Goal: Task Accomplishment & Management: Use online tool/utility

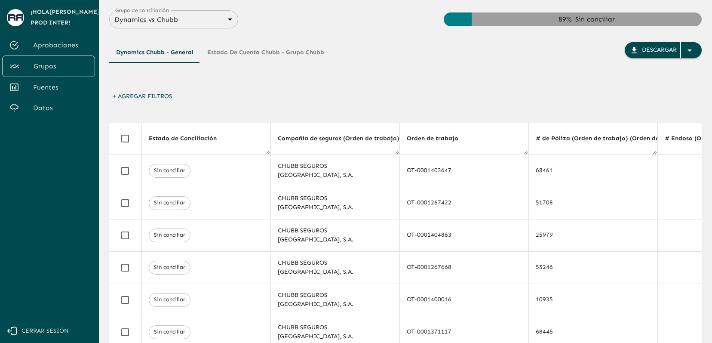
click at [51, 112] on span "Datos" at bounding box center [60, 108] width 55 height 10
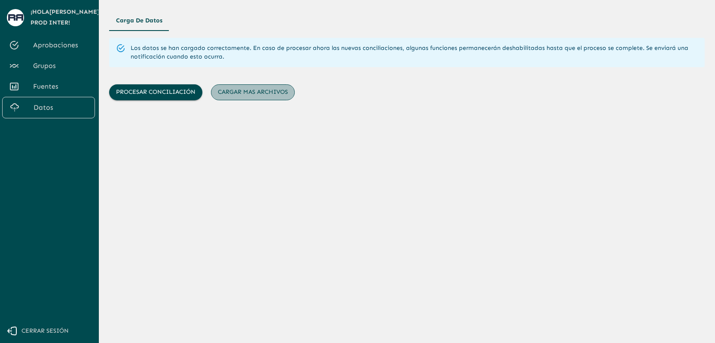
click at [242, 90] on button "Cargar mas archivos" at bounding box center [253, 92] width 84 height 16
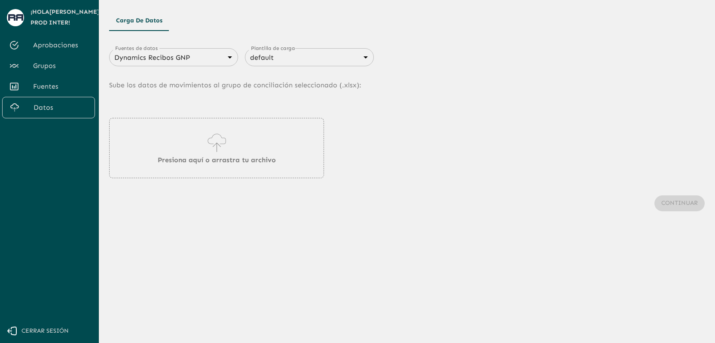
click at [206, 67] on p "Sube los datos de movimientos al grupo de conciliación seleccionado (. xlsx ):" at bounding box center [407, 85] width 596 height 38
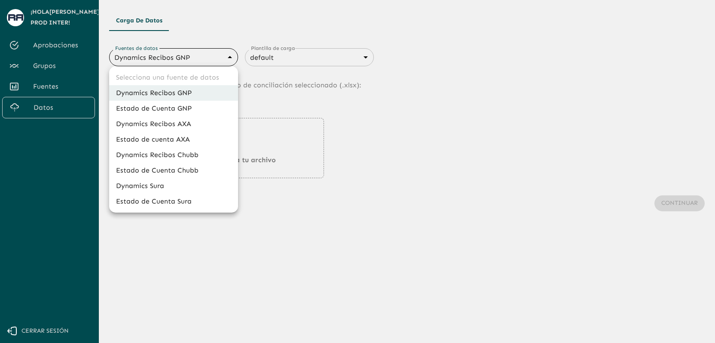
click at [205, 60] on body "Se están procesando los movimientos. Algunas acciones permanecerán deshabilitad…" at bounding box center [357, 171] width 715 height 343
click at [188, 157] on li "Dynamics Recibos Chubb" at bounding box center [173, 154] width 129 height 15
type input "689e1556cd921e7dc77ad380"
type input "689e16f88d8cdb3947696e28"
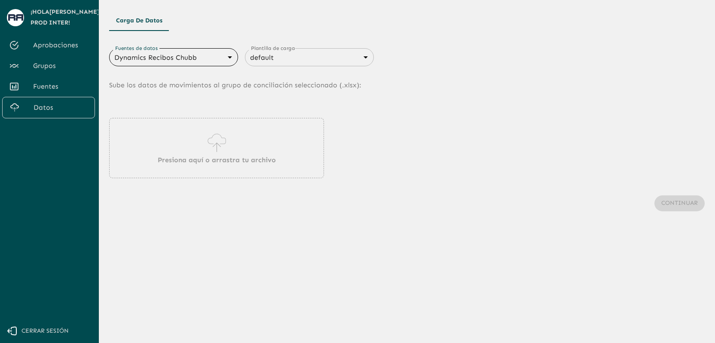
click at [248, 148] on div "Presiona aquí o arrastra tu archivo" at bounding box center [216, 148] width 215 height 60
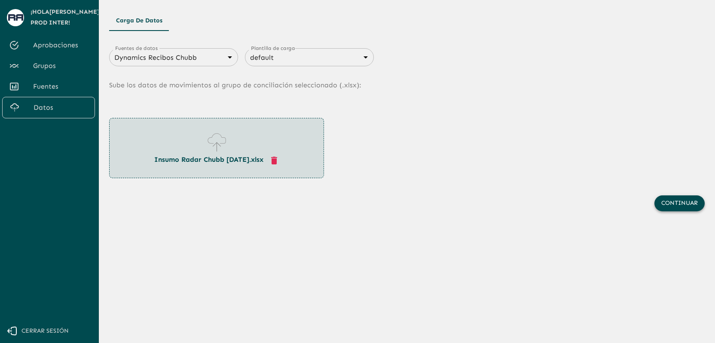
click at [667, 200] on button "Continuar" at bounding box center [680, 203] width 50 height 16
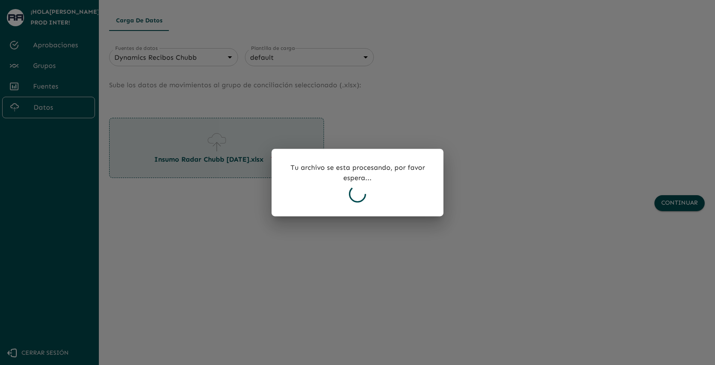
click at [475, 92] on div at bounding box center [357, 182] width 715 height 365
